Goal: Transaction & Acquisition: Purchase product/service

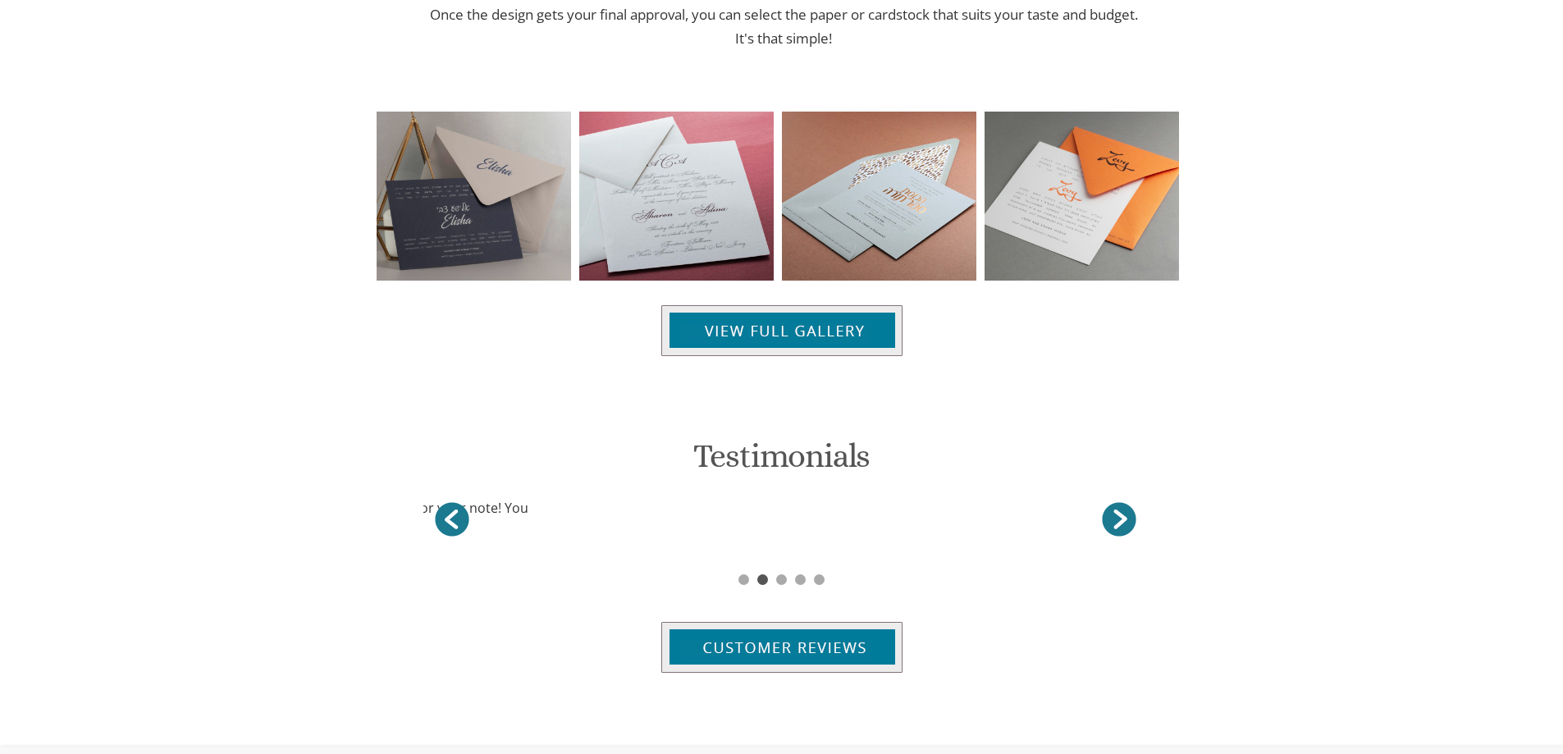
scroll to position [1018, 0]
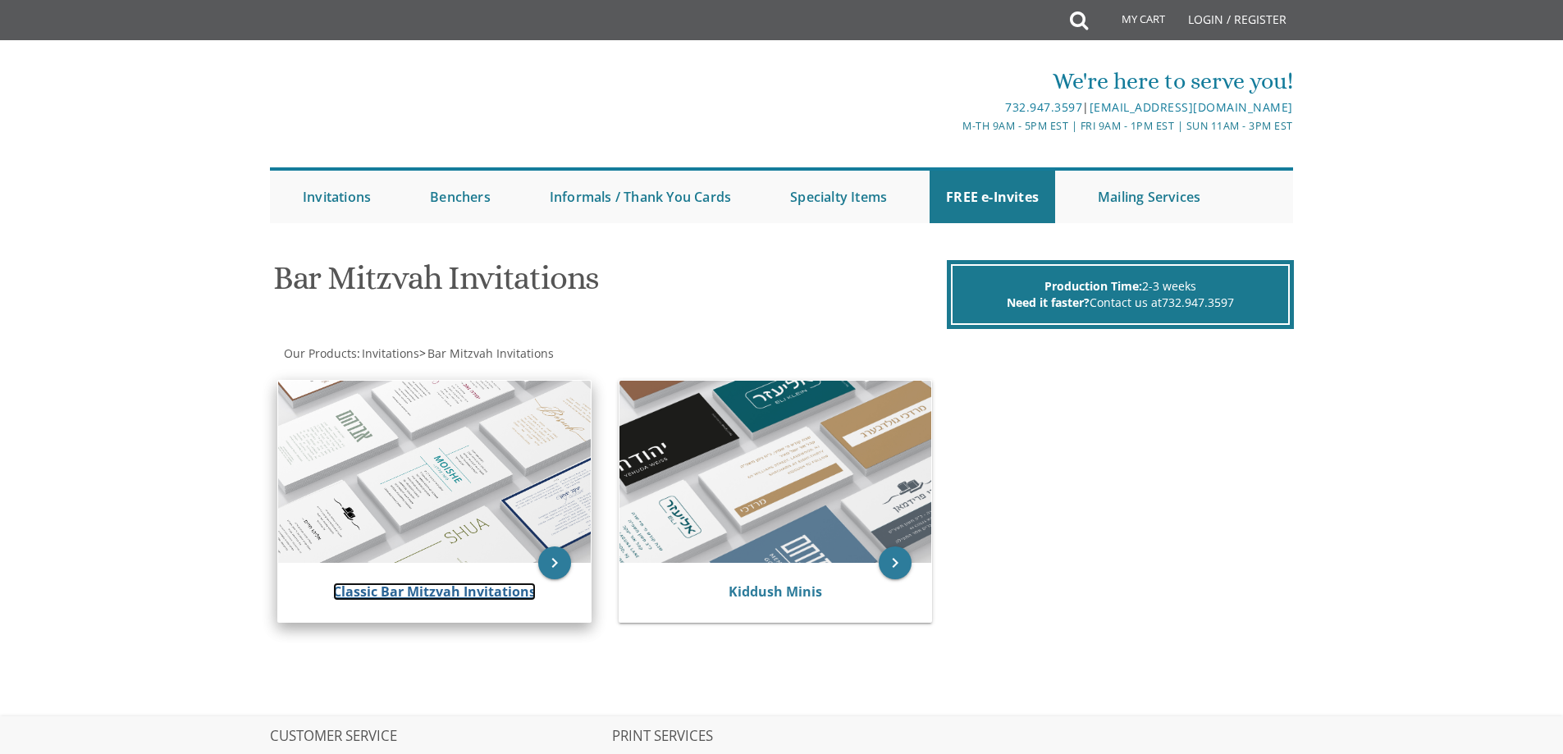
click at [490, 591] on link "Classic Bar Mitzvah Invitations" at bounding box center [434, 591] width 203 height 18
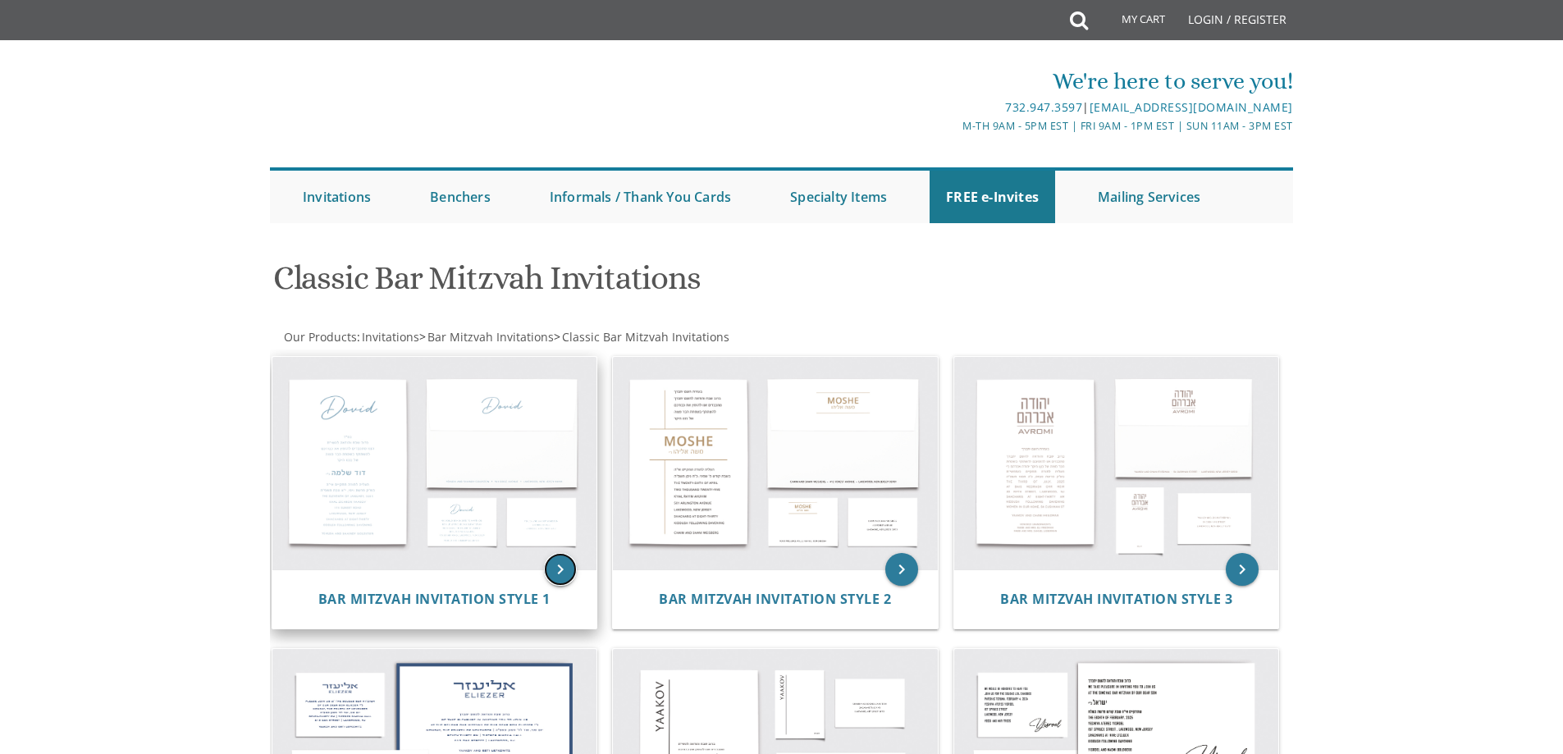
click at [559, 569] on icon "keyboard_arrow_right" at bounding box center [560, 569] width 33 height 33
click at [368, 482] on img at bounding box center [434, 463] width 325 height 213
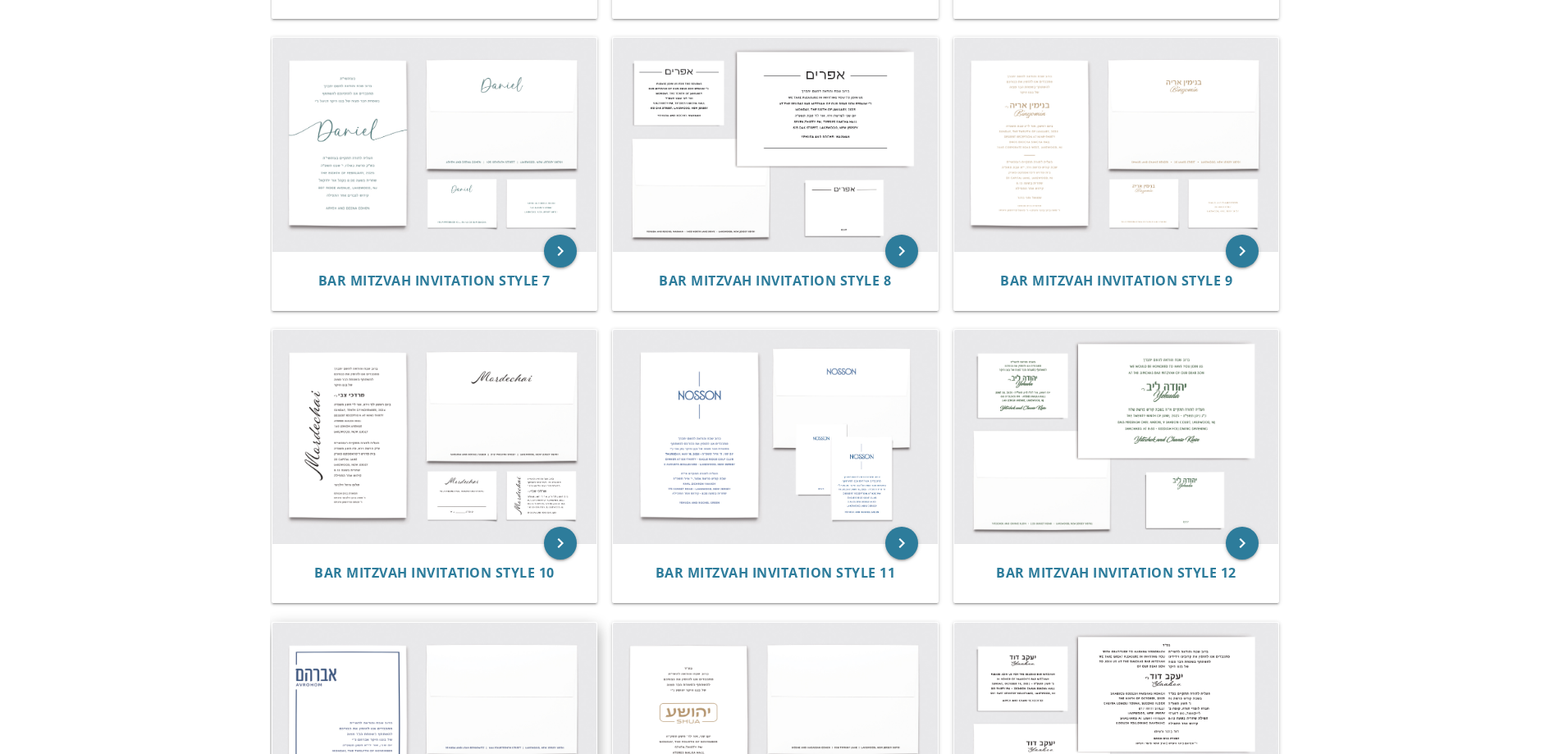
scroll to position [902, 0]
click at [334, 445] on img at bounding box center [434, 437] width 325 height 213
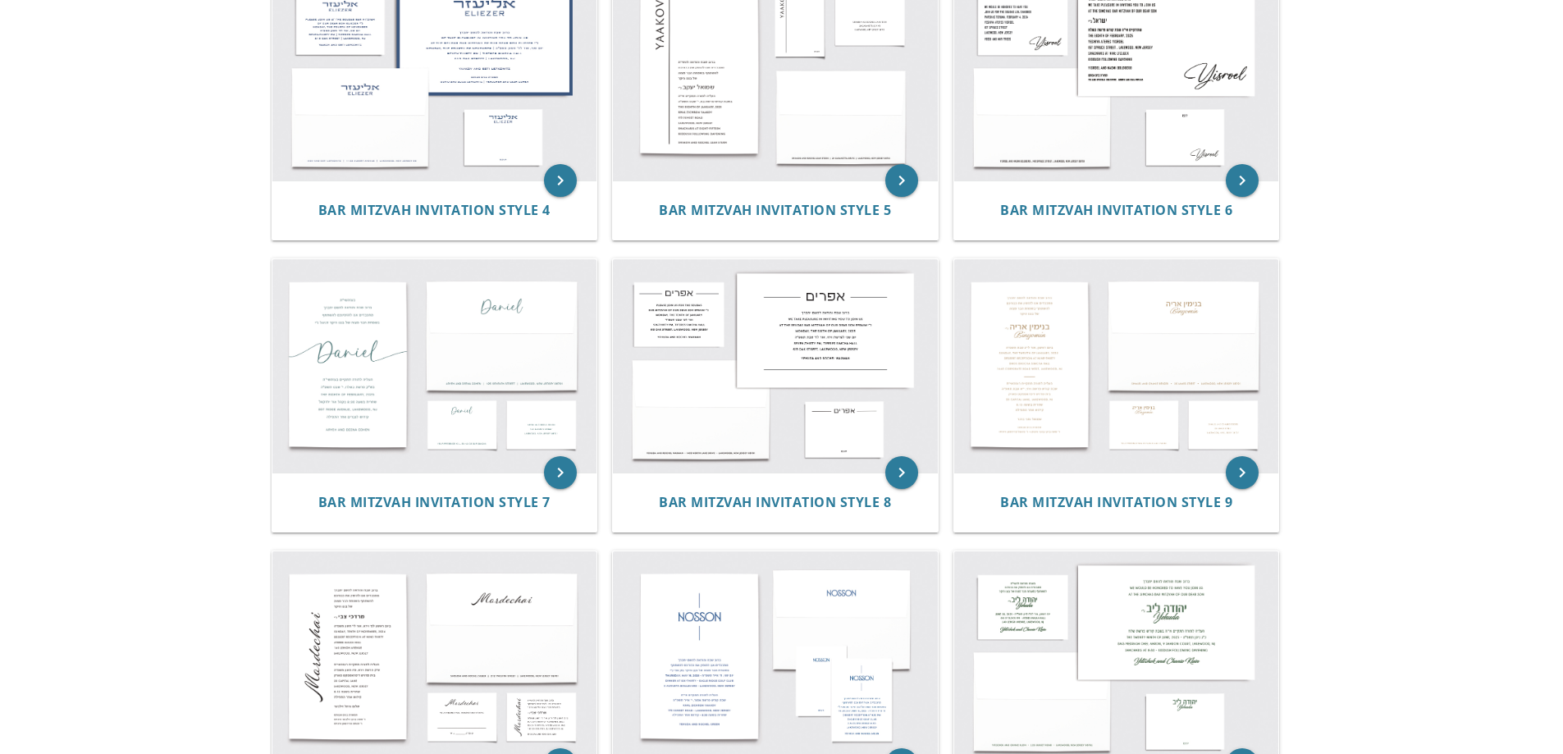
scroll to position [984, 0]
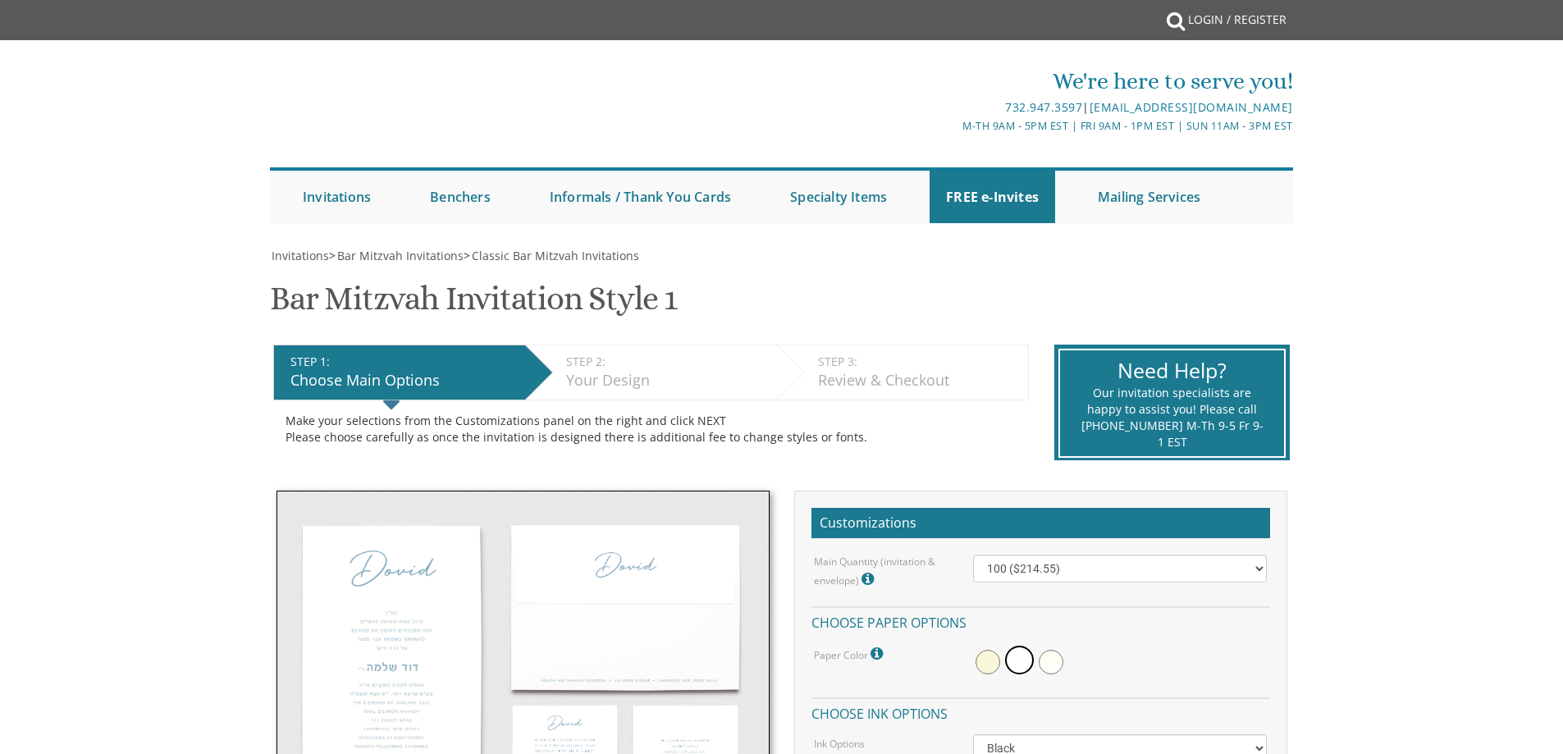
click at [367, 668] on img at bounding box center [522, 653] width 493 height 325
click at [628, 630] on img at bounding box center [522, 653] width 493 height 325
click at [628, 629] on img at bounding box center [522, 653] width 493 height 325
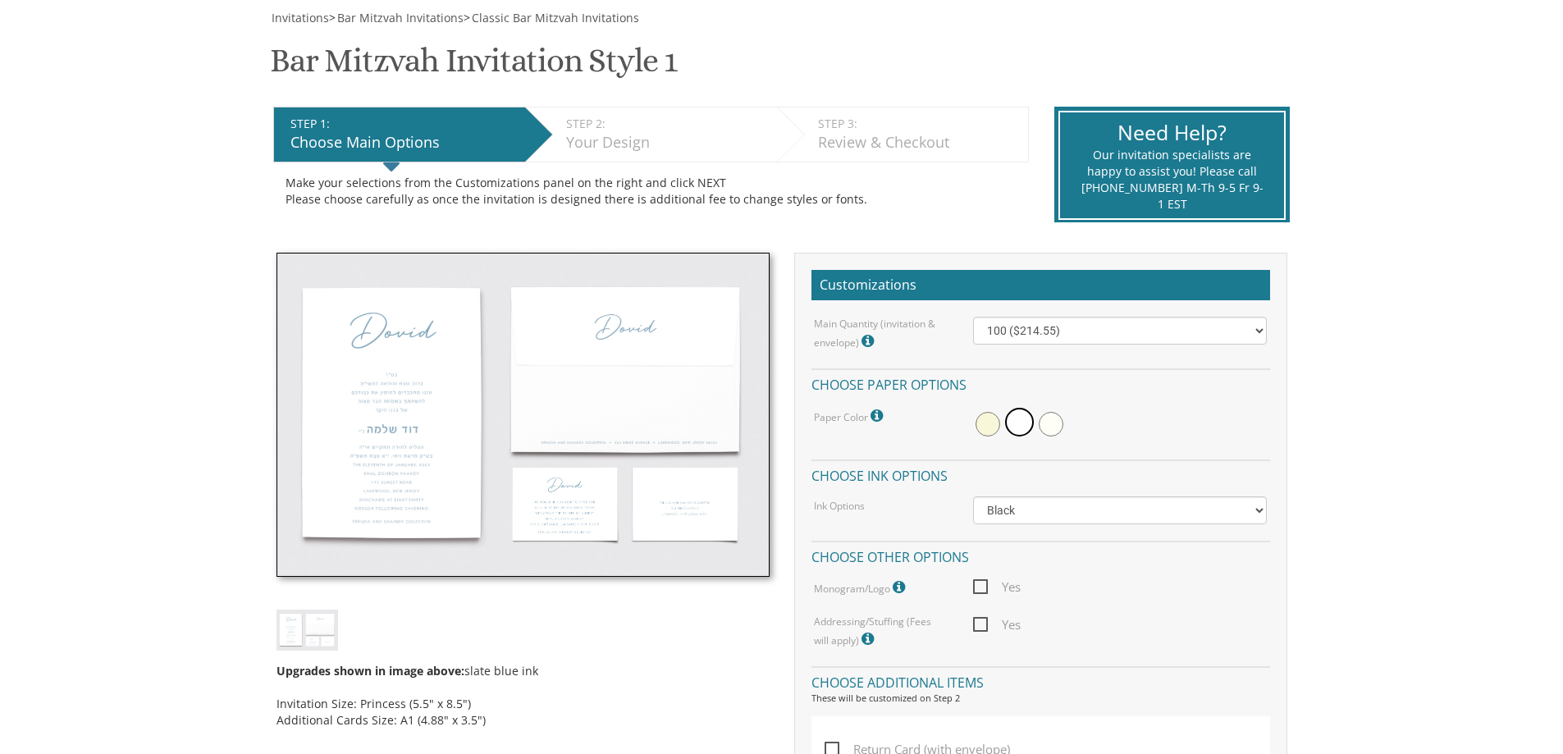
scroll to position [246, 0]
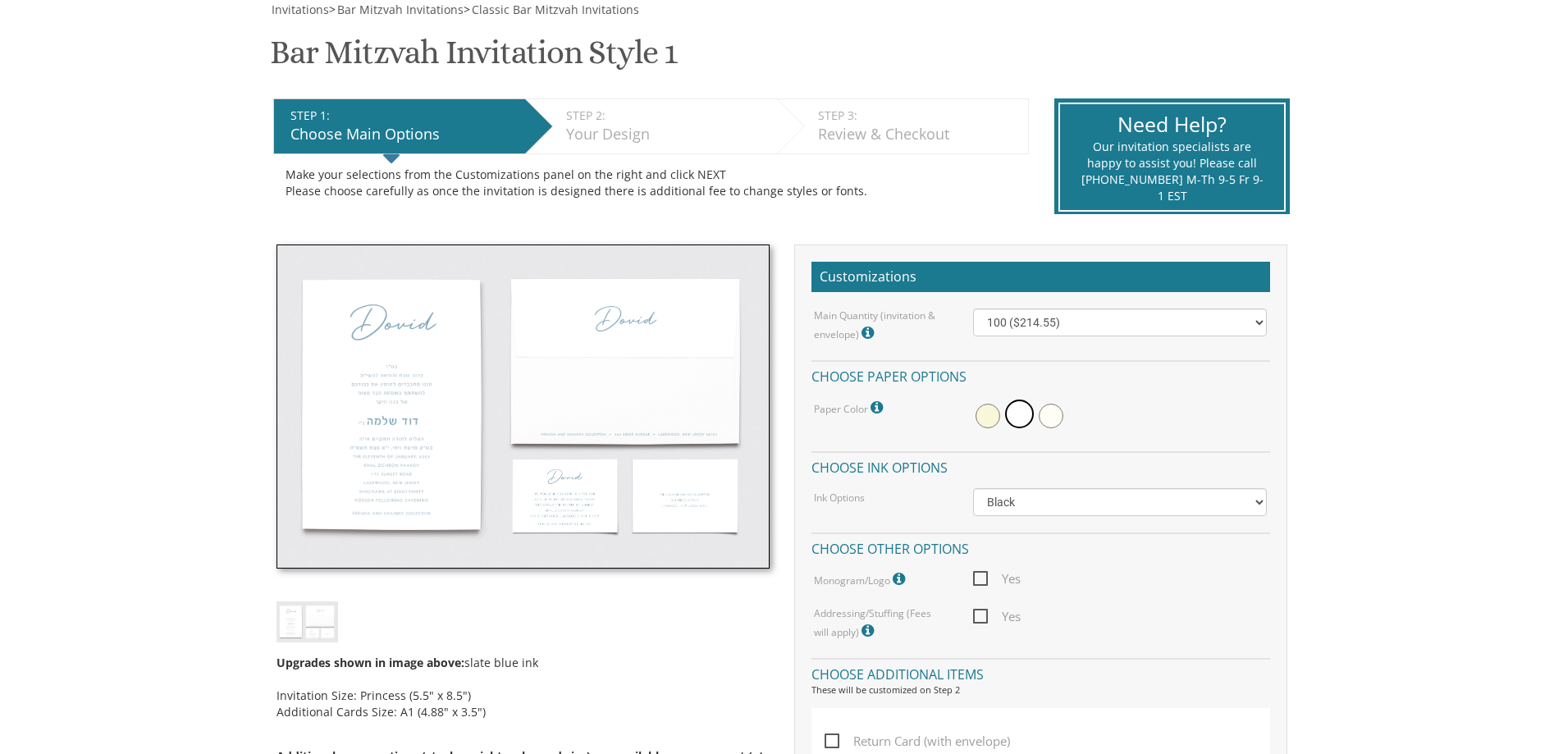
click at [582, 482] on img at bounding box center [522, 406] width 493 height 325
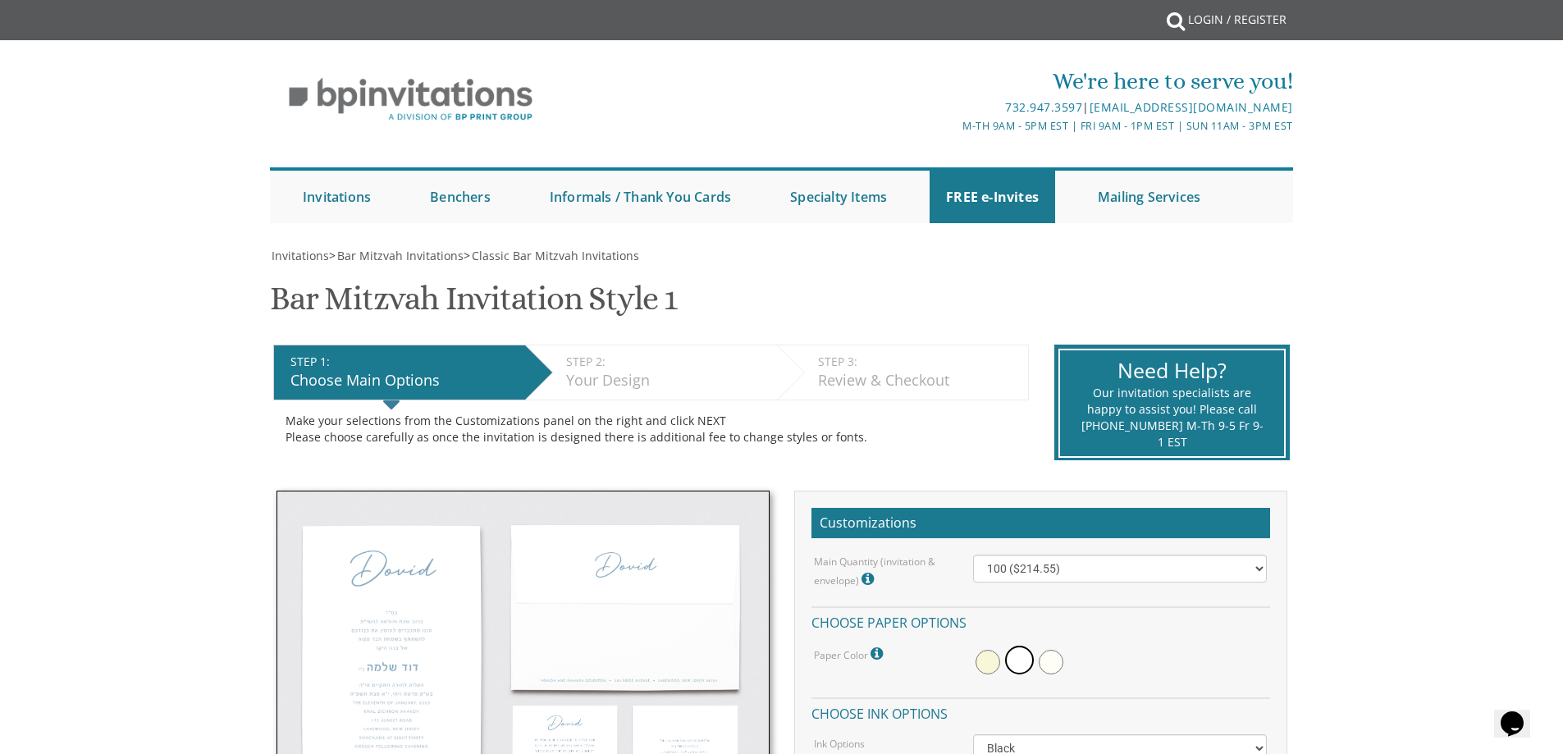
scroll to position [0, 0]
click at [584, 368] on div "STEP 2: EDIT" at bounding box center [667, 362] width 203 height 16
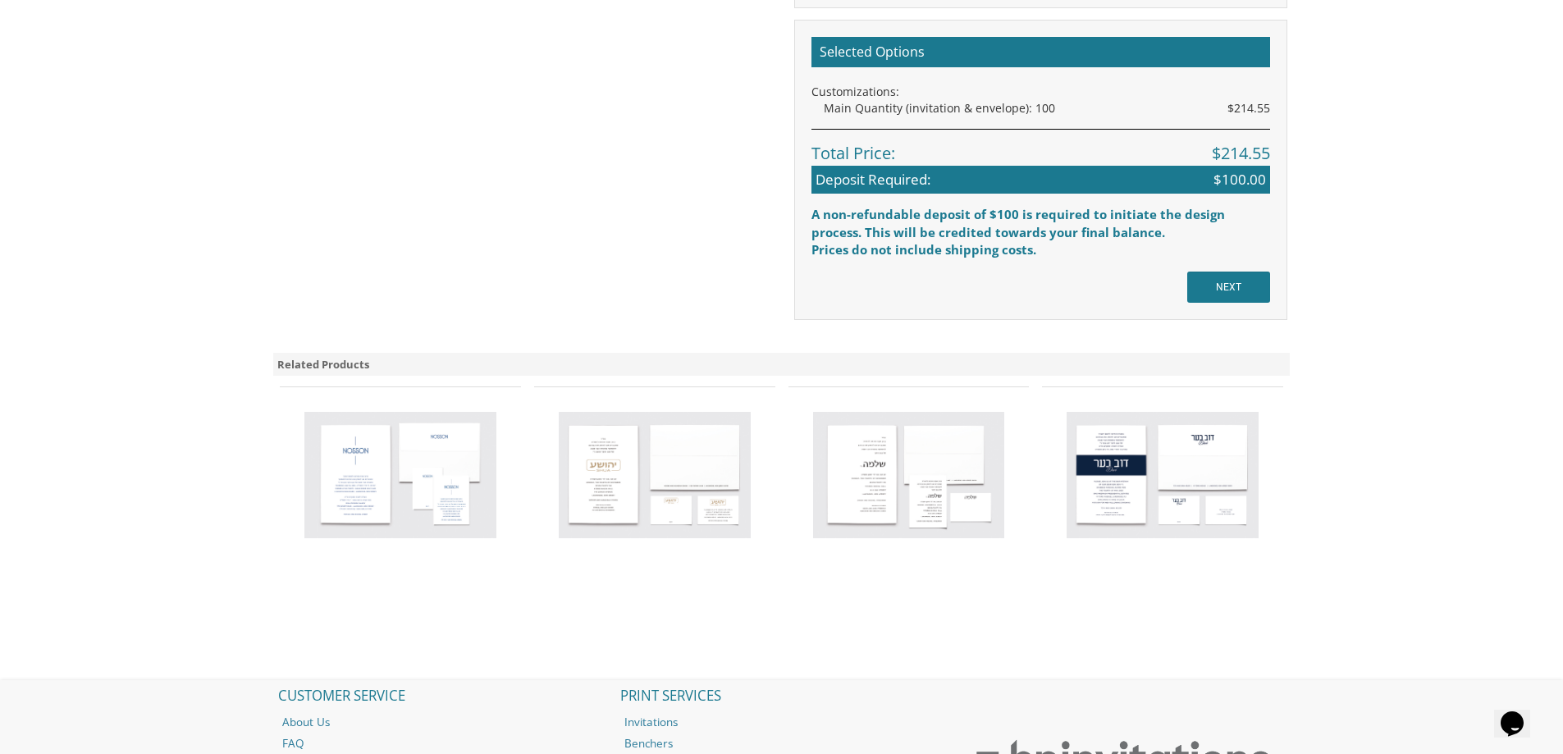
scroll to position [1491, 0]
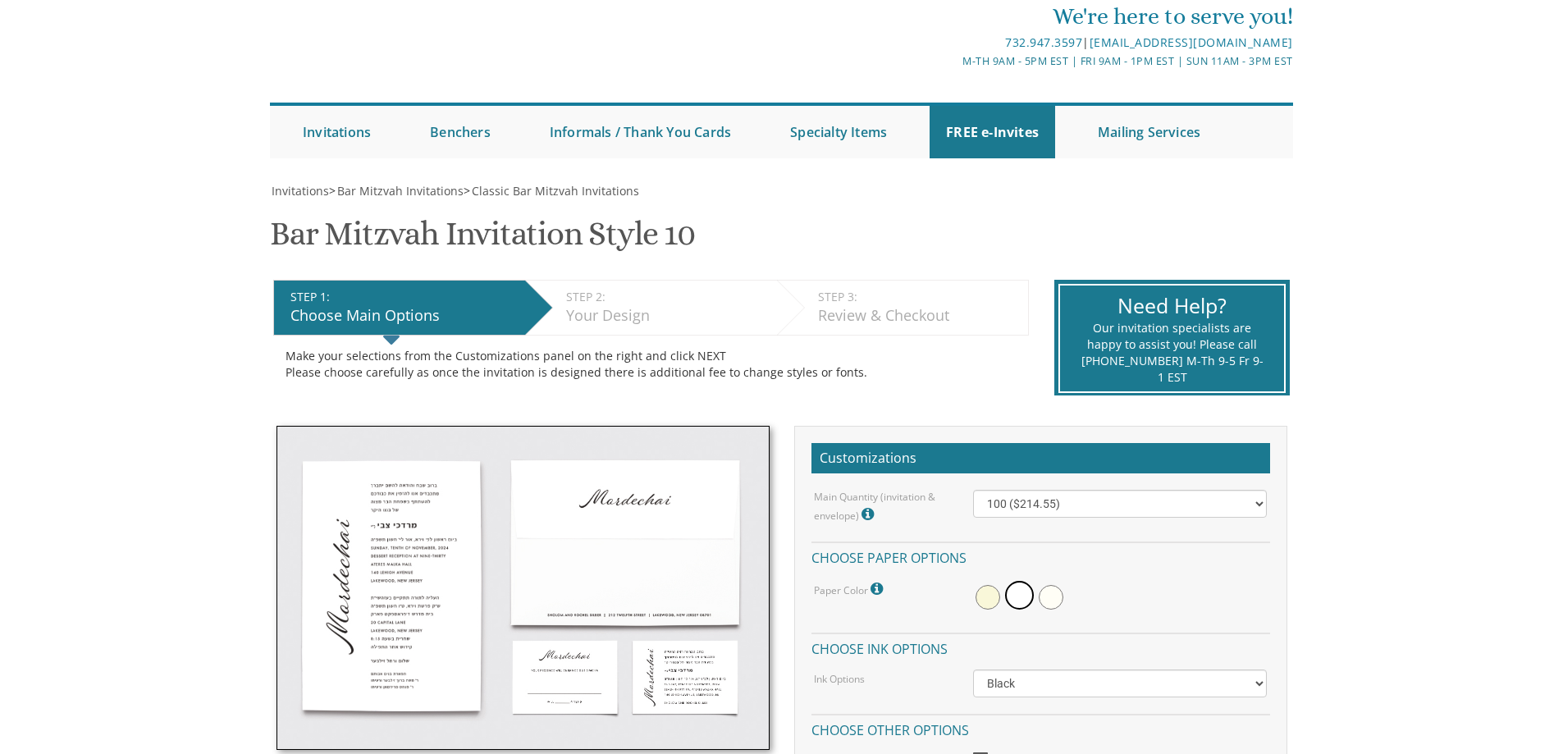
scroll to position [164, 0]
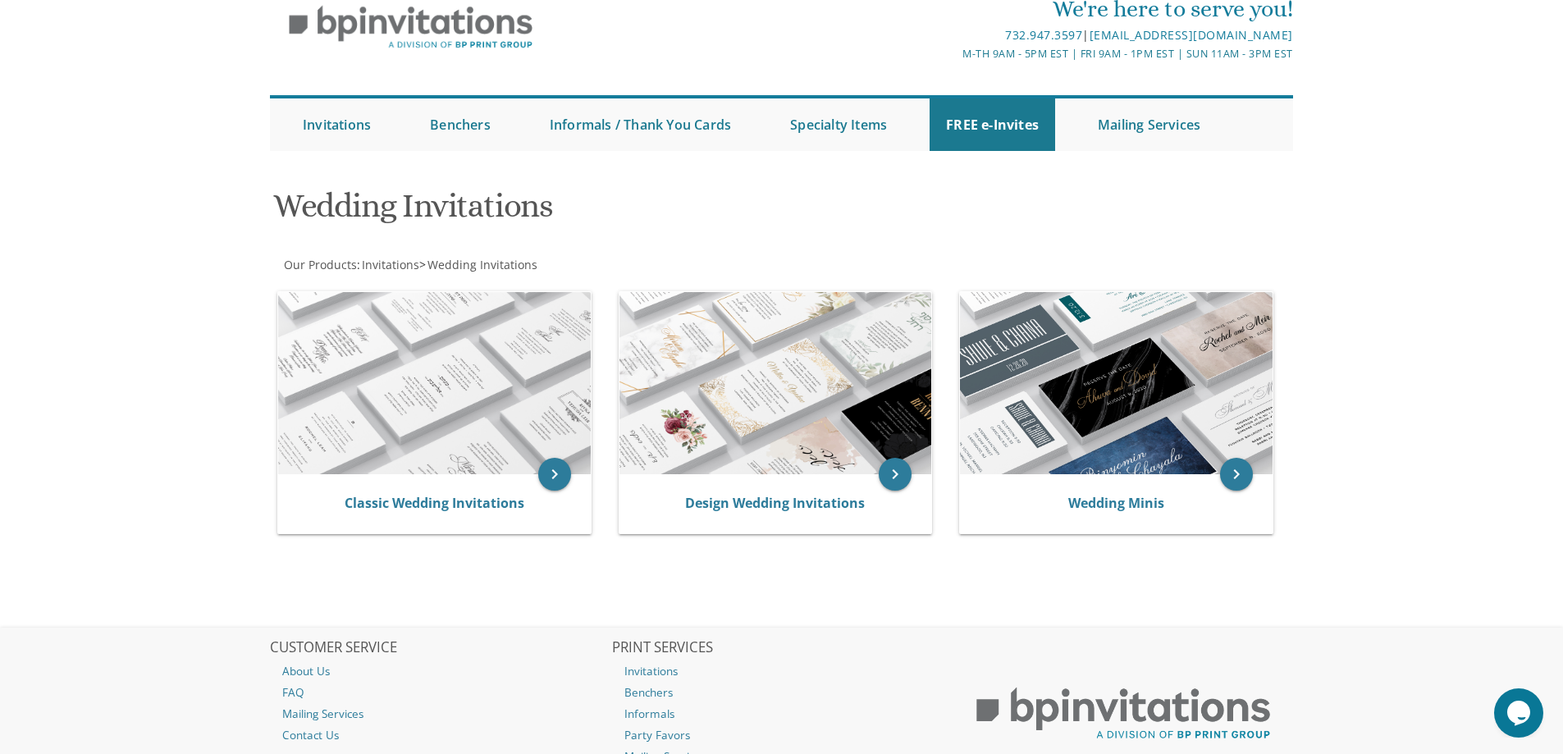
scroll to position [199, 0]
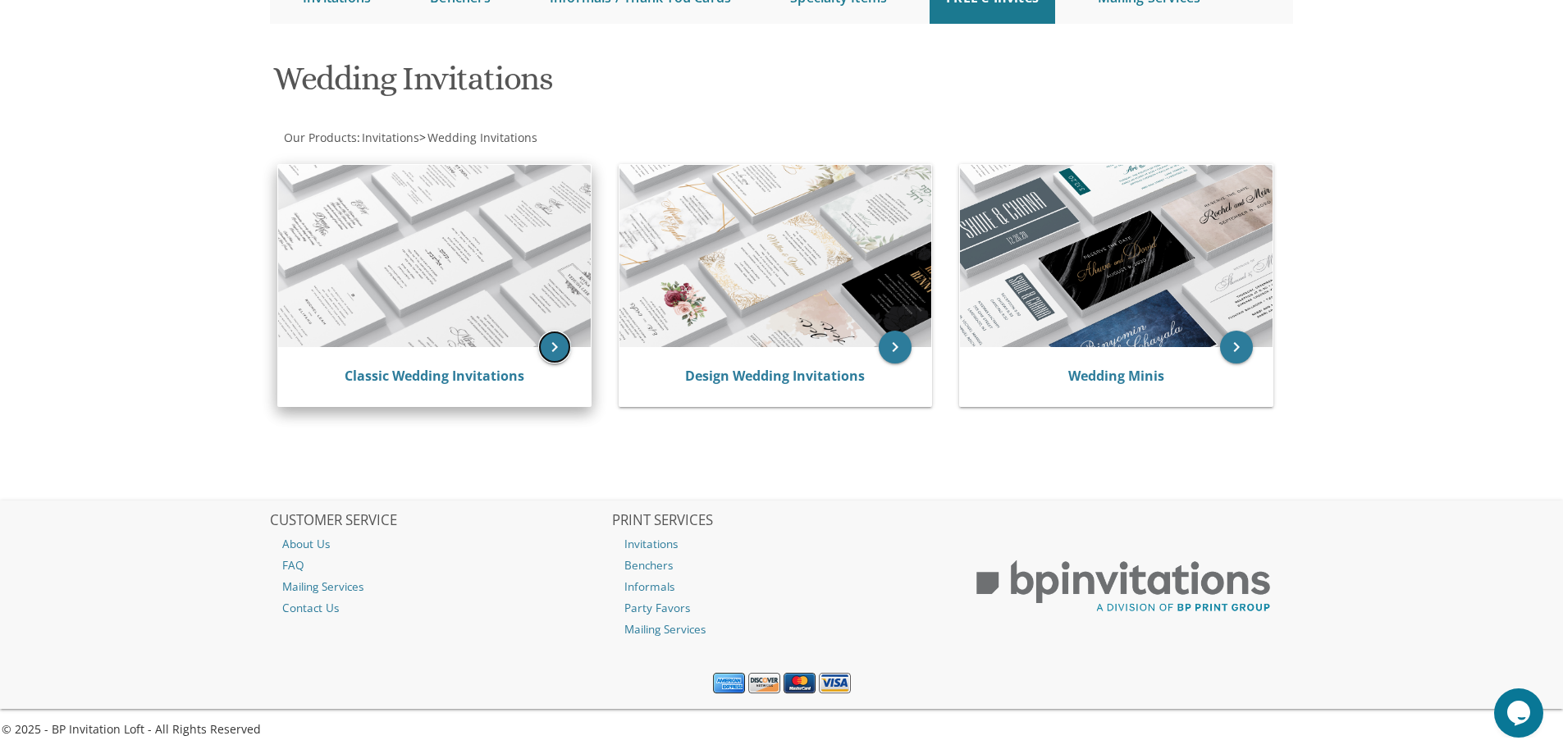
click at [553, 348] on icon "keyboard_arrow_right" at bounding box center [554, 347] width 33 height 33
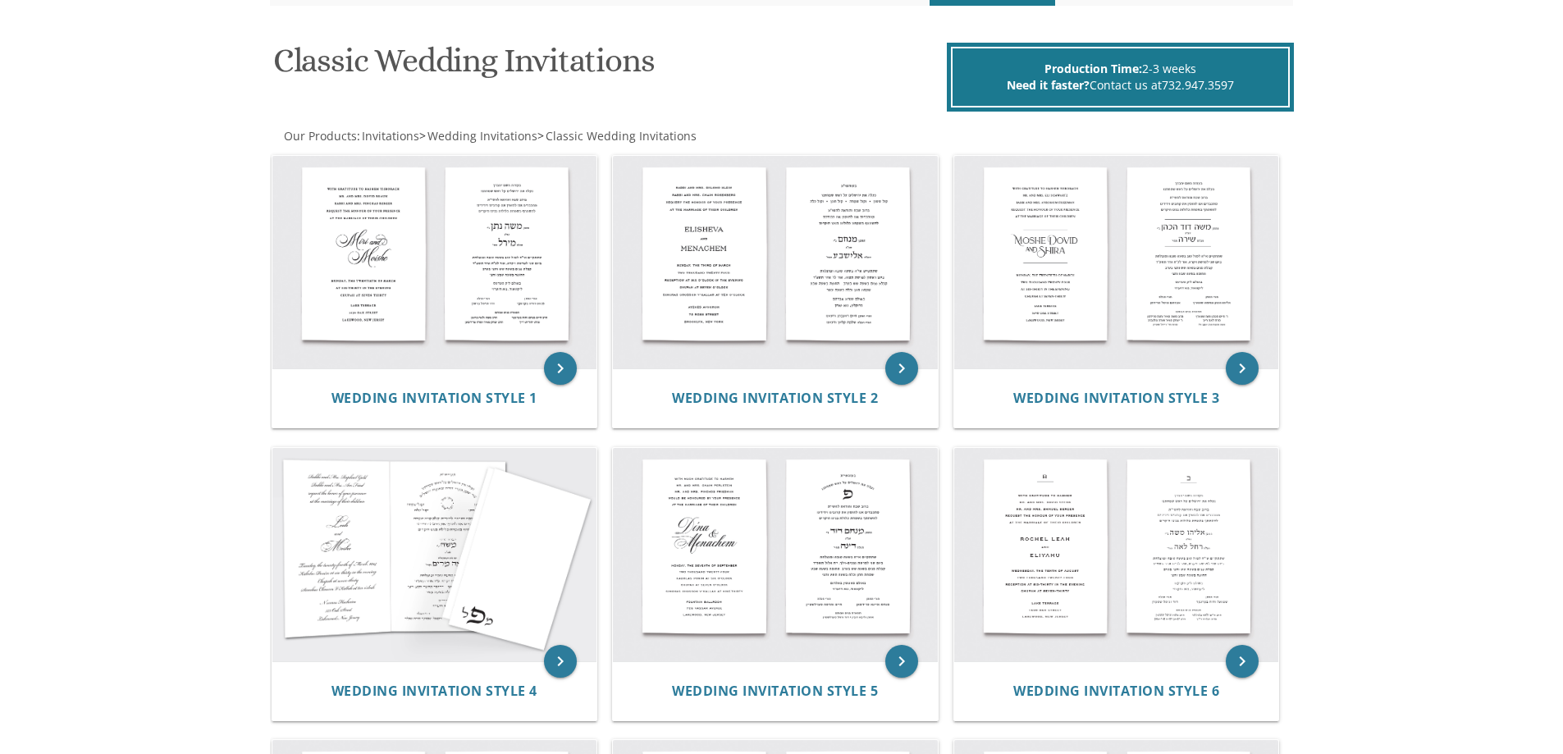
scroll to position [246, 0]
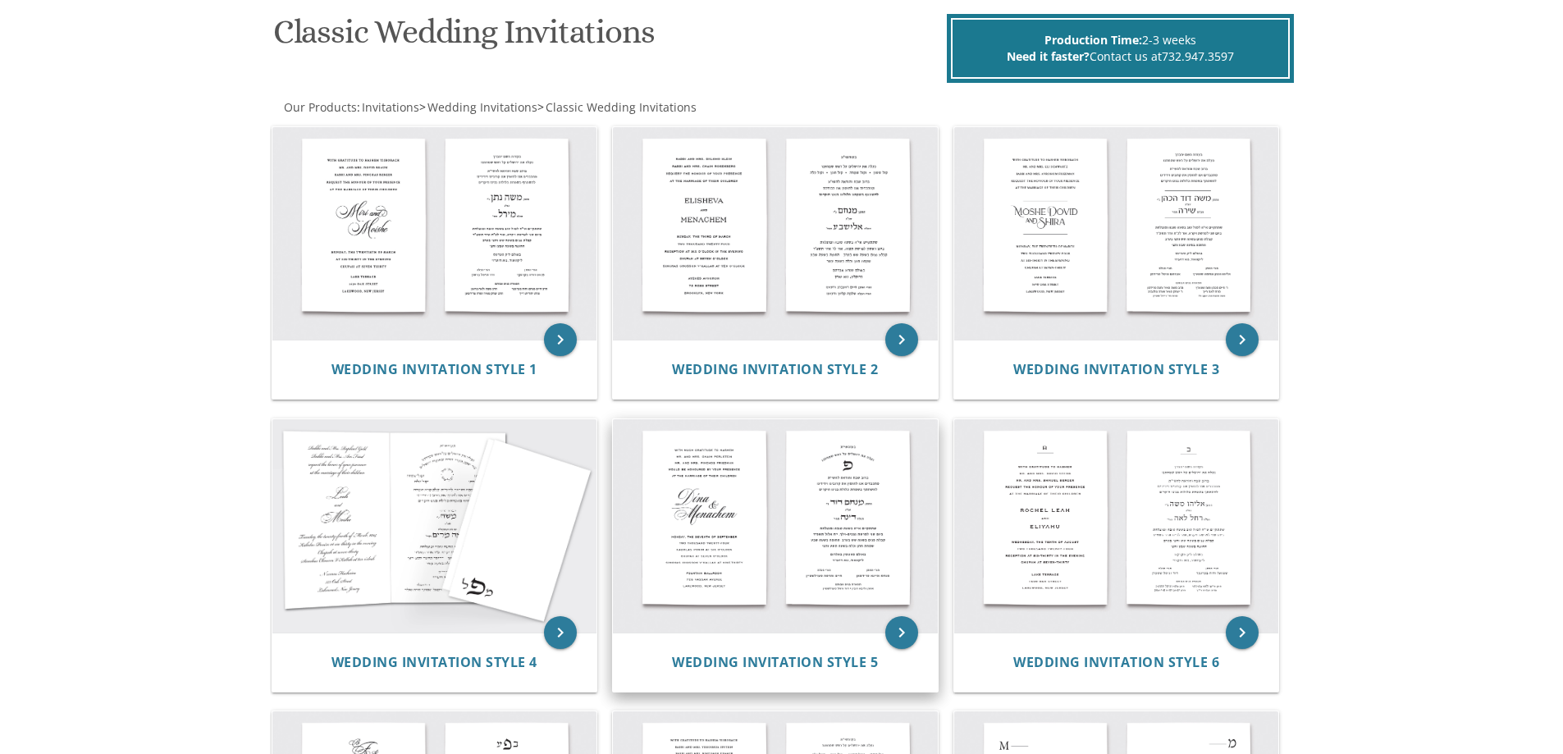
click at [830, 506] on img at bounding box center [775, 525] width 325 height 213
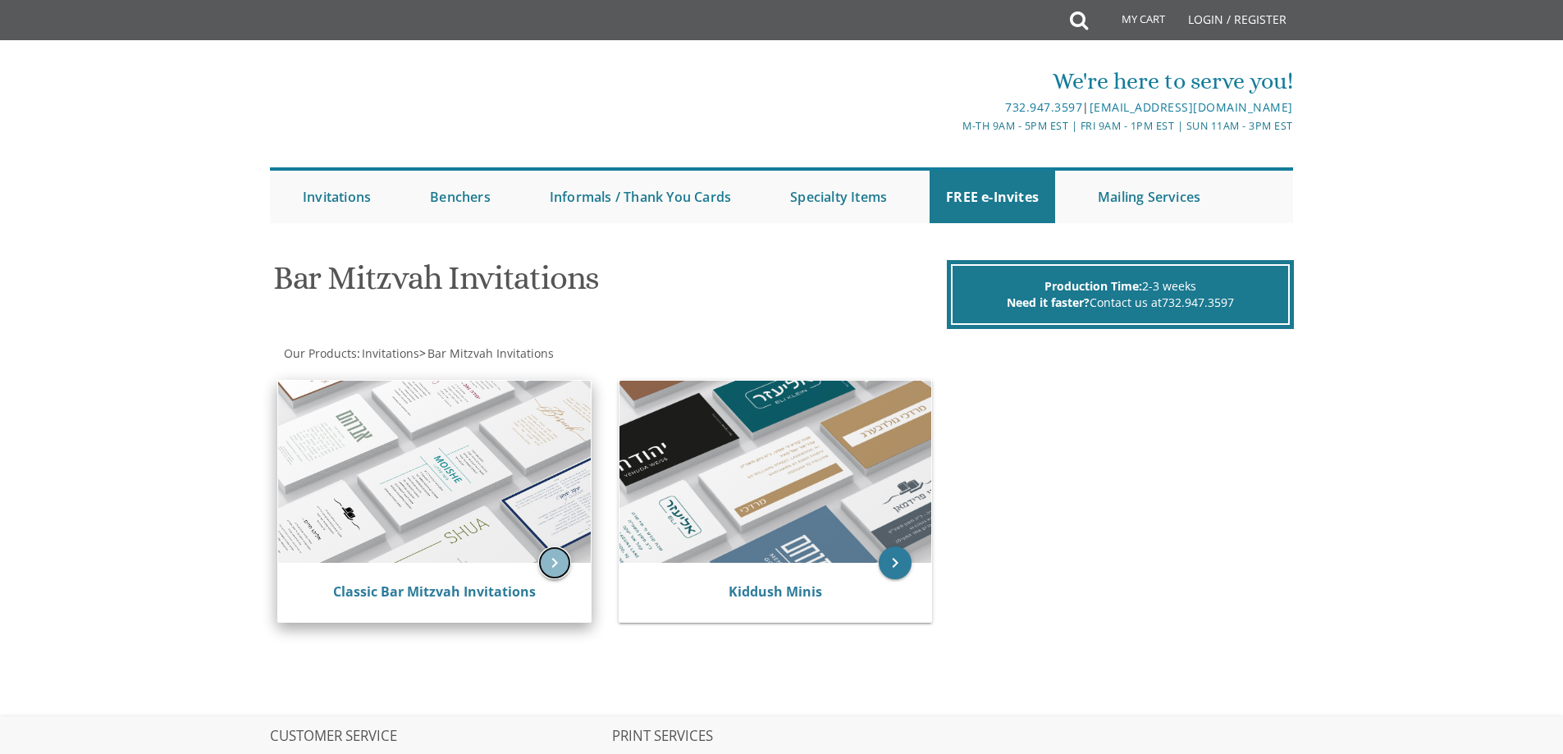
click at [548, 565] on icon "keyboard_arrow_right" at bounding box center [554, 562] width 33 height 33
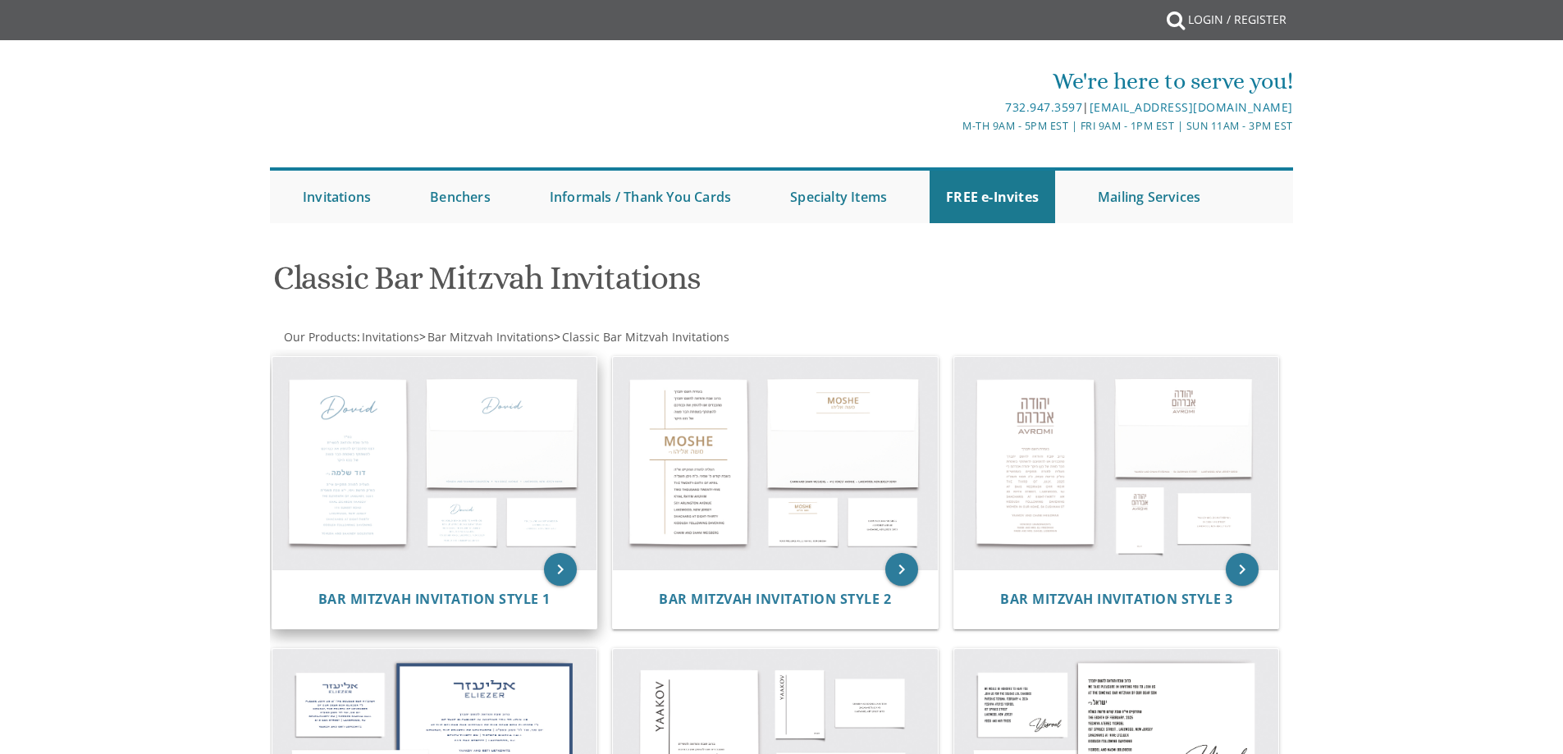
scroll to position [410, 0]
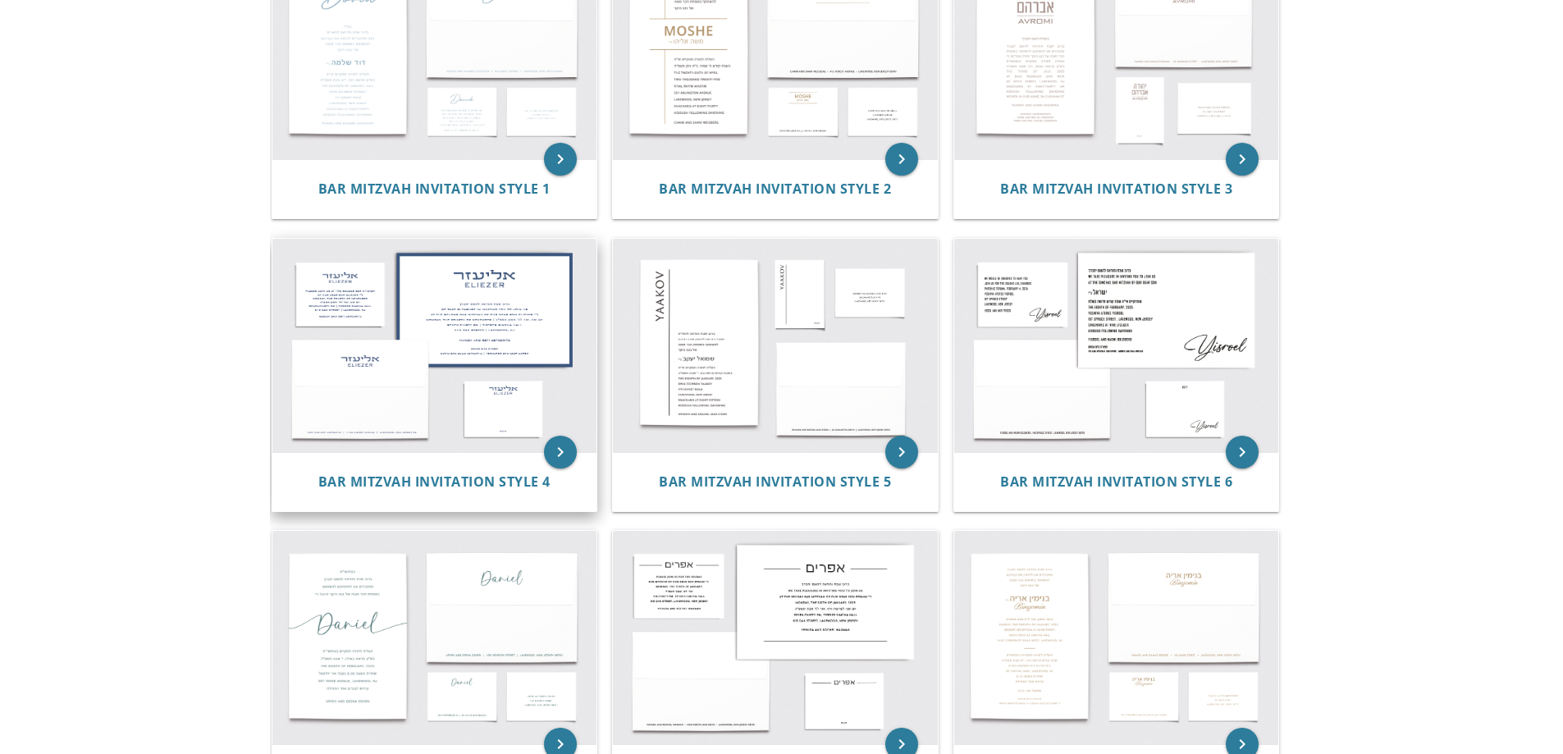
click at [518, 314] on img at bounding box center [434, 345] width 325 height 213
